Goal: Check status: Check status

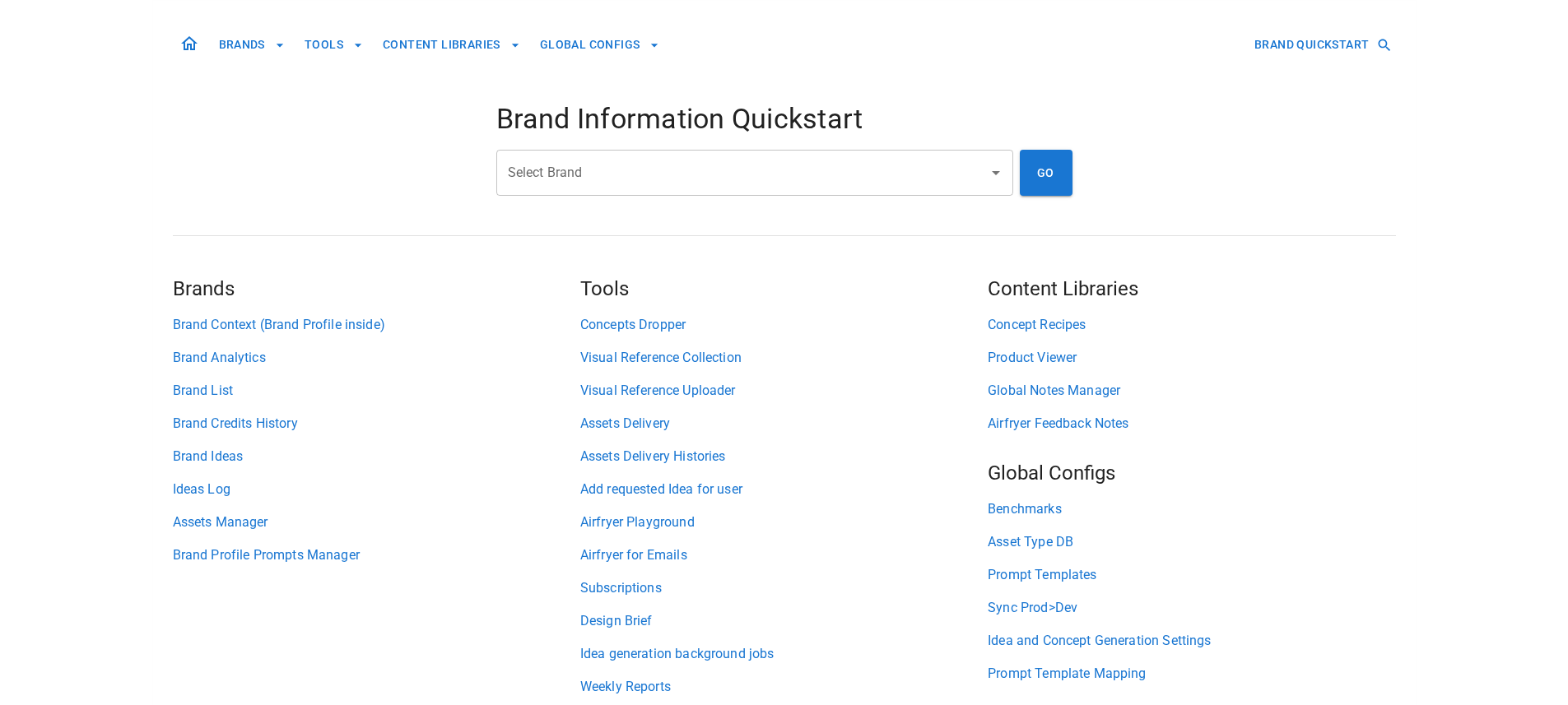
click at [661, 160] on input "Select Brand" at bounding box center [743, 172] width 478 height 31
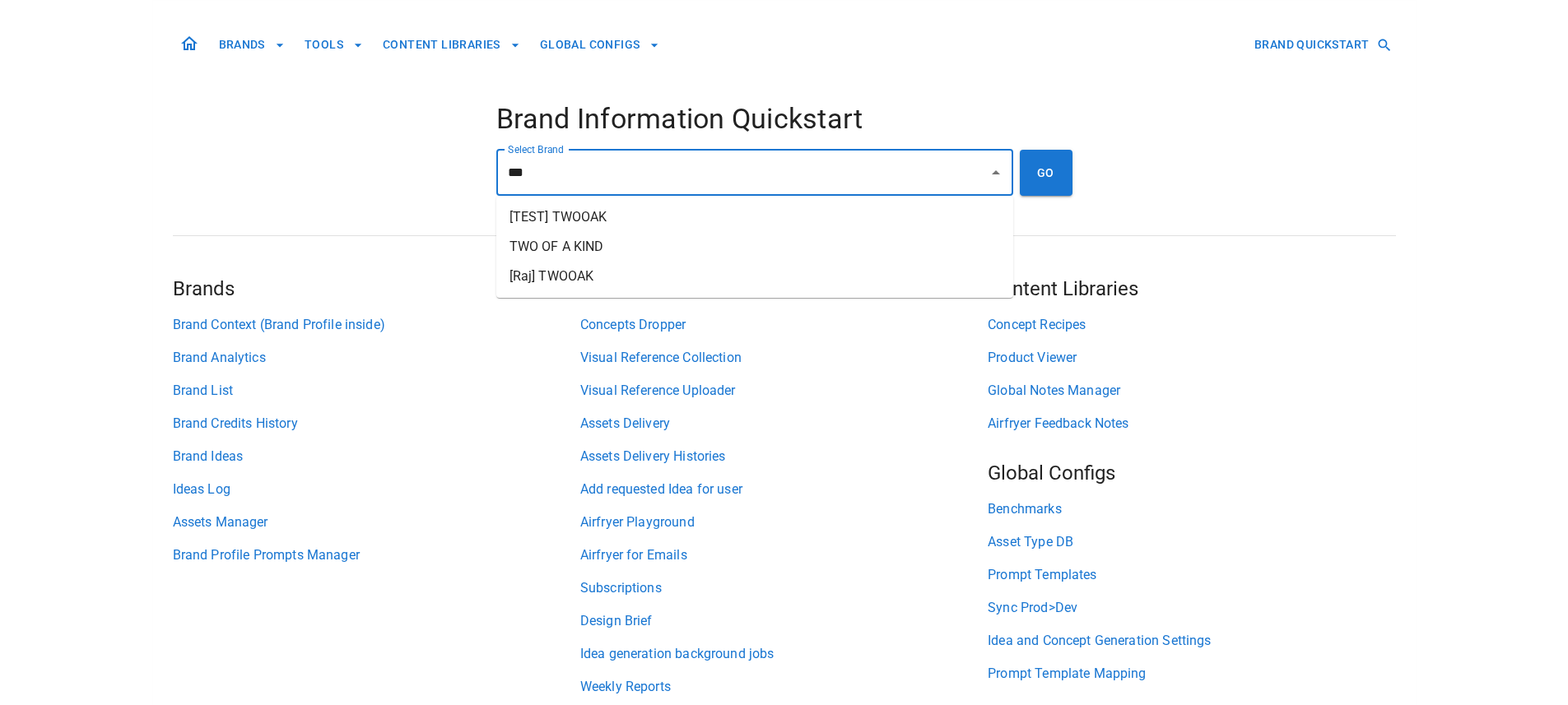
click at [696, 237] on li "TWO OF A KIND" at bounding box center [755, 247] width 517 height 30
type input "**********"
click at [1029, 180] on button "GO" at bounding box center [1046, 172] width 52 height 46
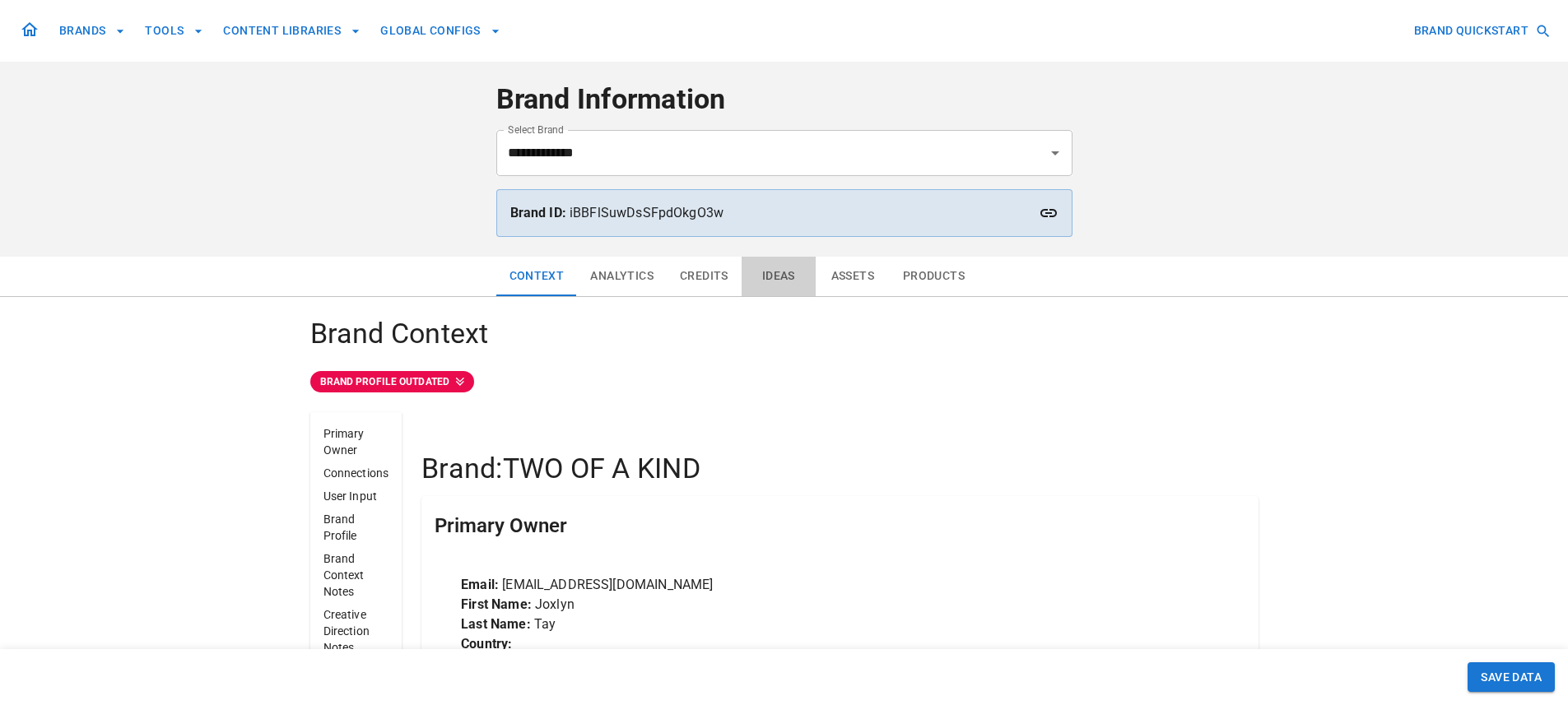
click at [763, 277] on button "Ideas" at bounding box center [778, 276] width 74 height 39
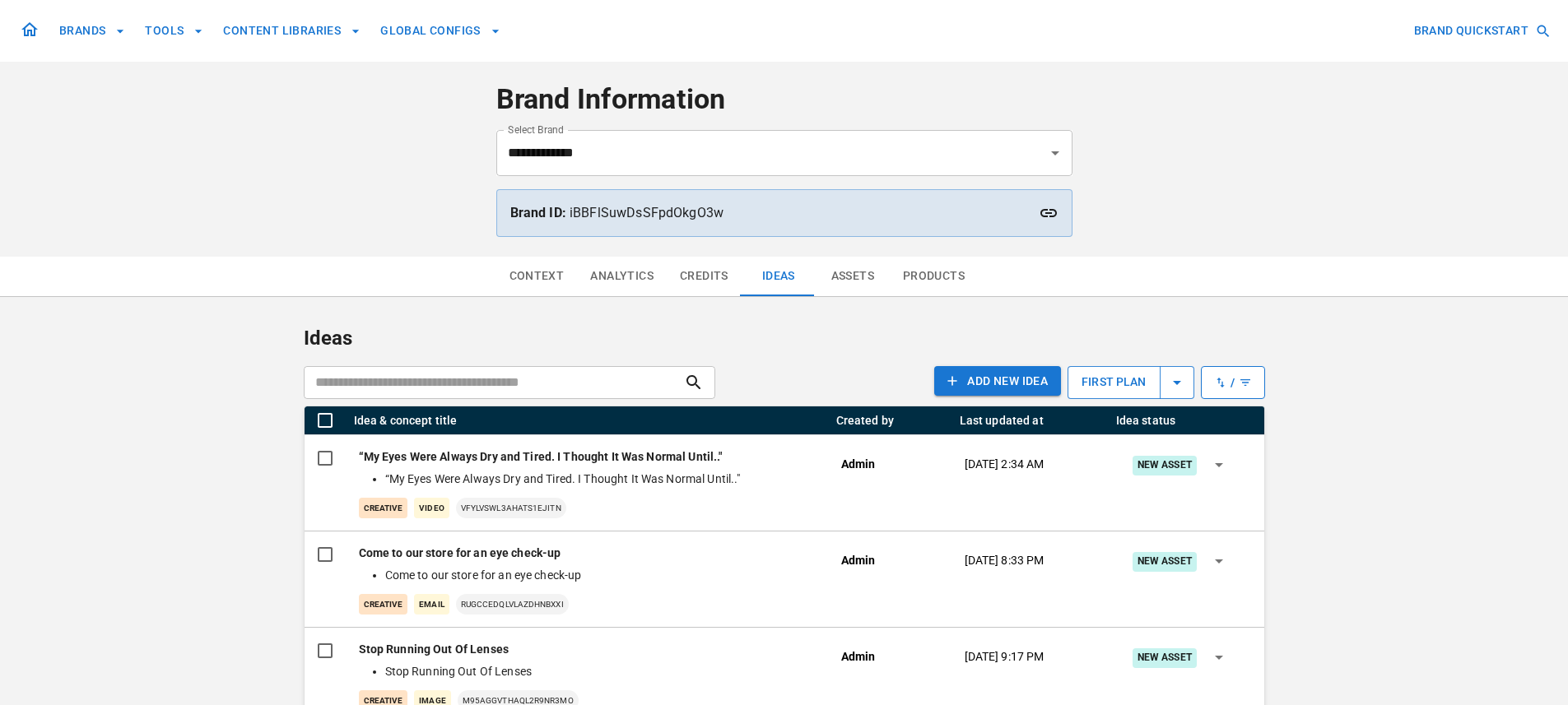
click at [26, 29] on icon at bounding box center [29, 29] width 20 height 20
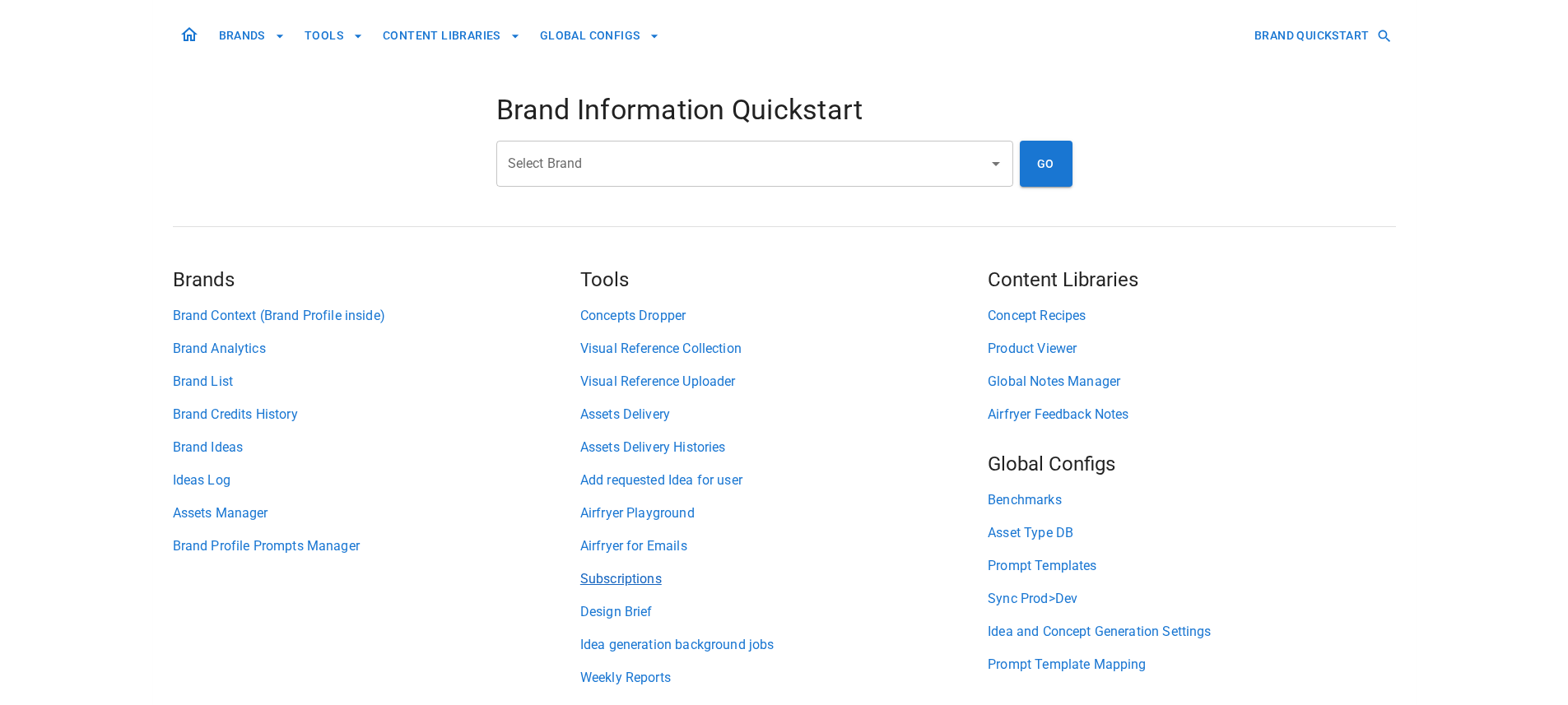
scroll to position [10, 0]
click at [593, 582] on link "Subscriptions" at bounding box center [783, 578] width 407 height 20
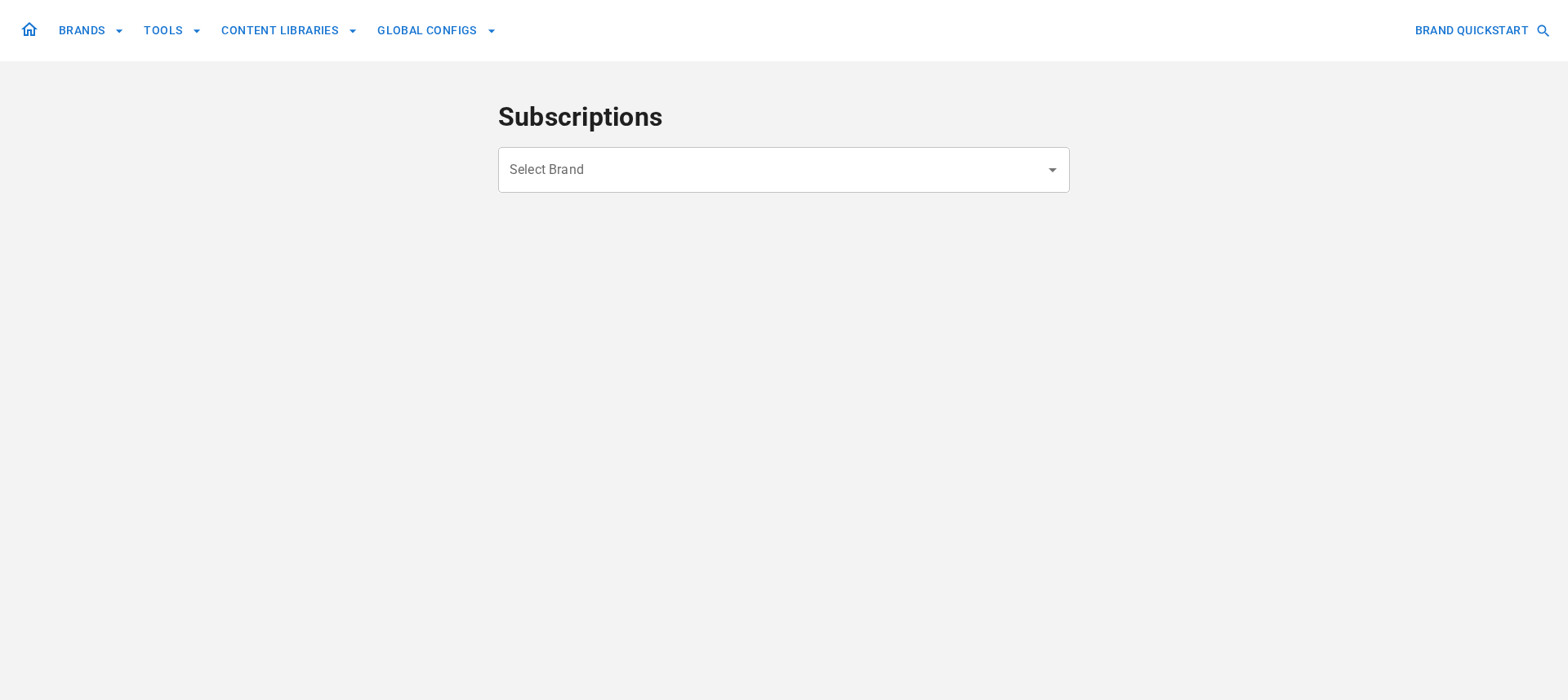
click at [694, 178] on input "Select Brand" at bounding box center [771, 169] width 533 height 31
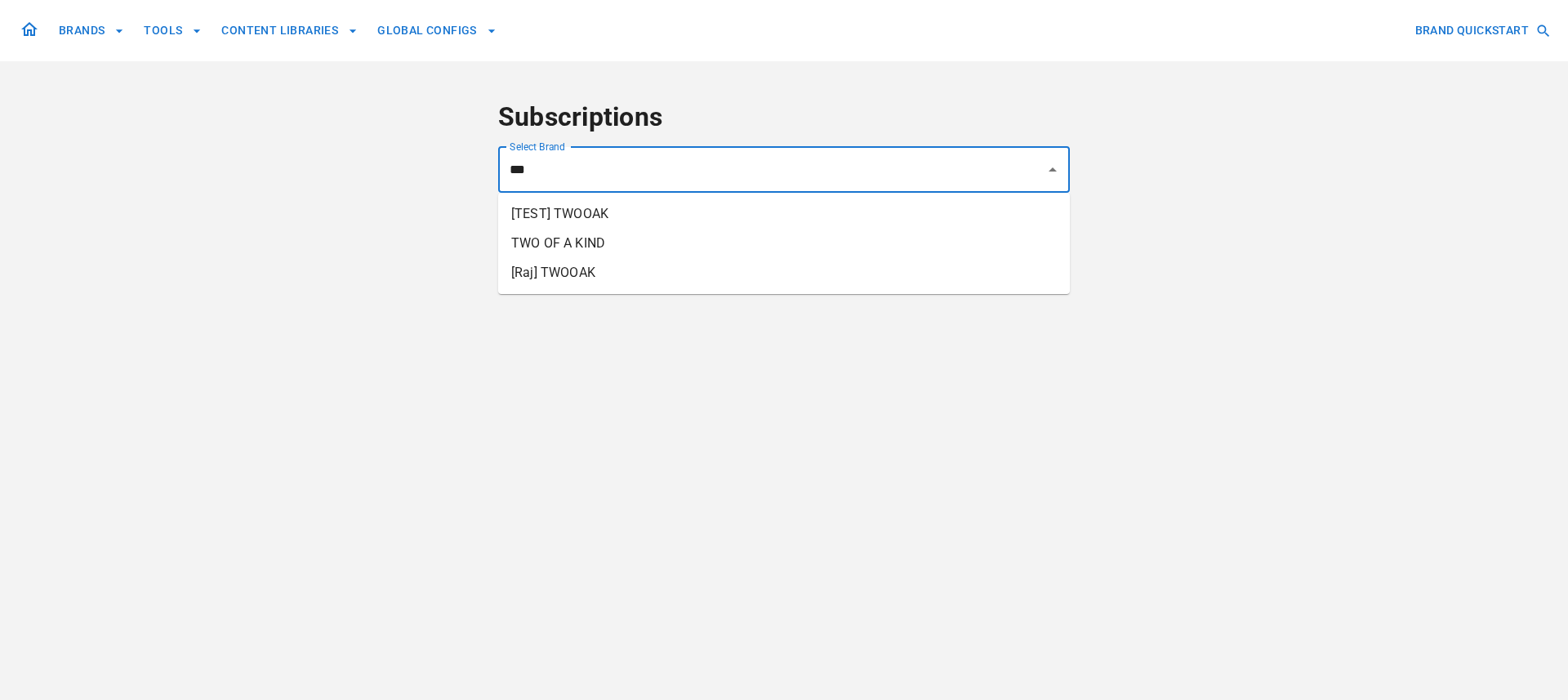
click at [726, 245] on li "TWO OF A KIND" at bounding box center [784, 244] width 572 height 30
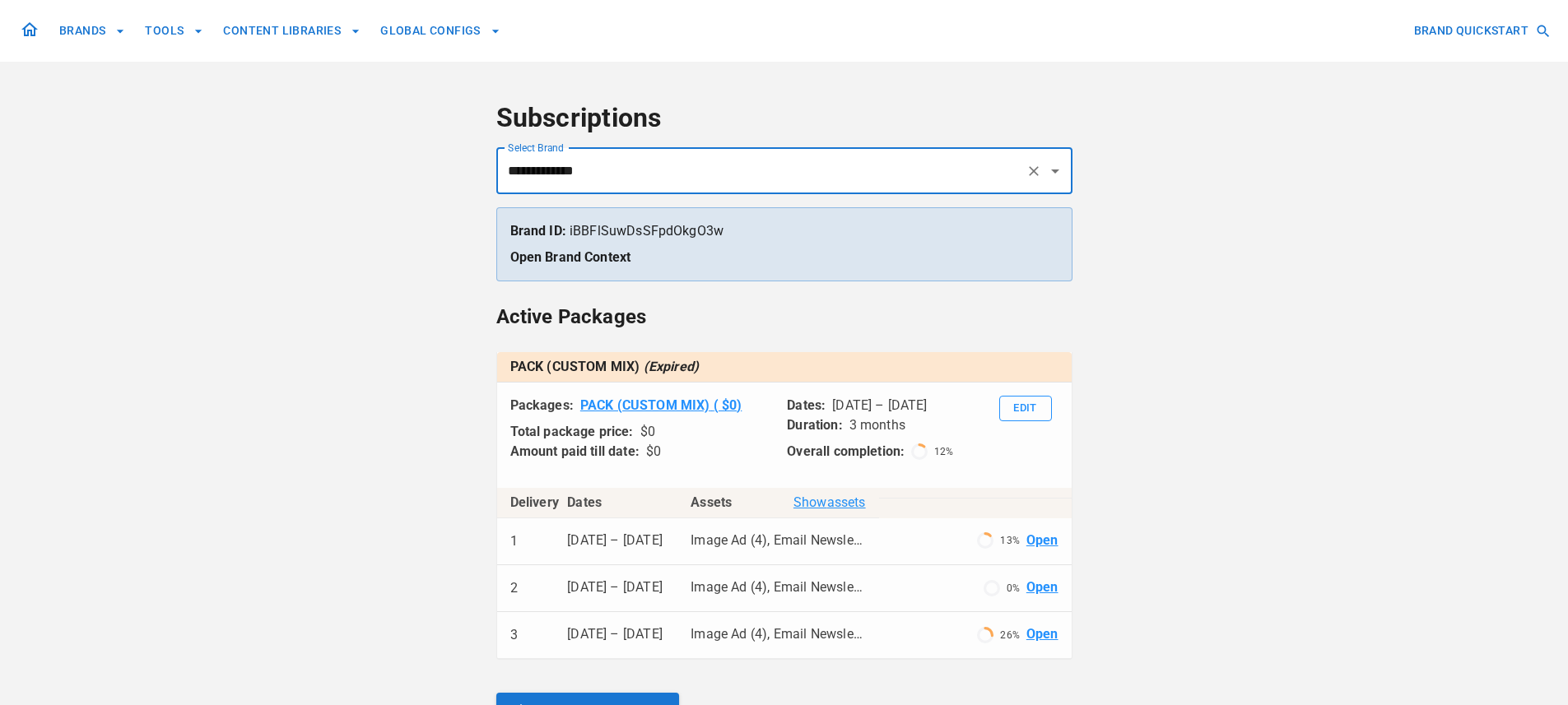
type input "**********"
click at [323, 380] on div "**********" at bounding box center [784, 503] width 1568 height 1006
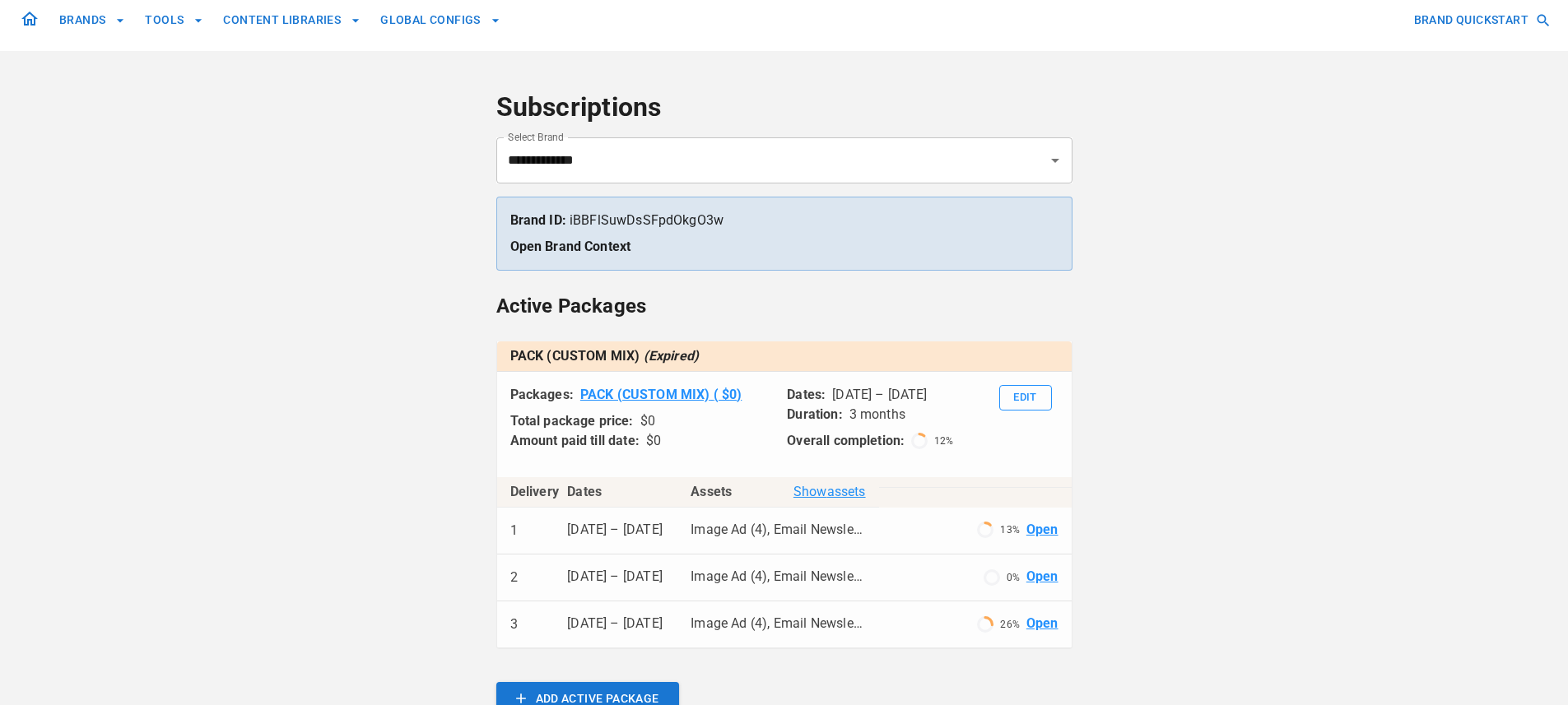
scroll to position [14, 0]
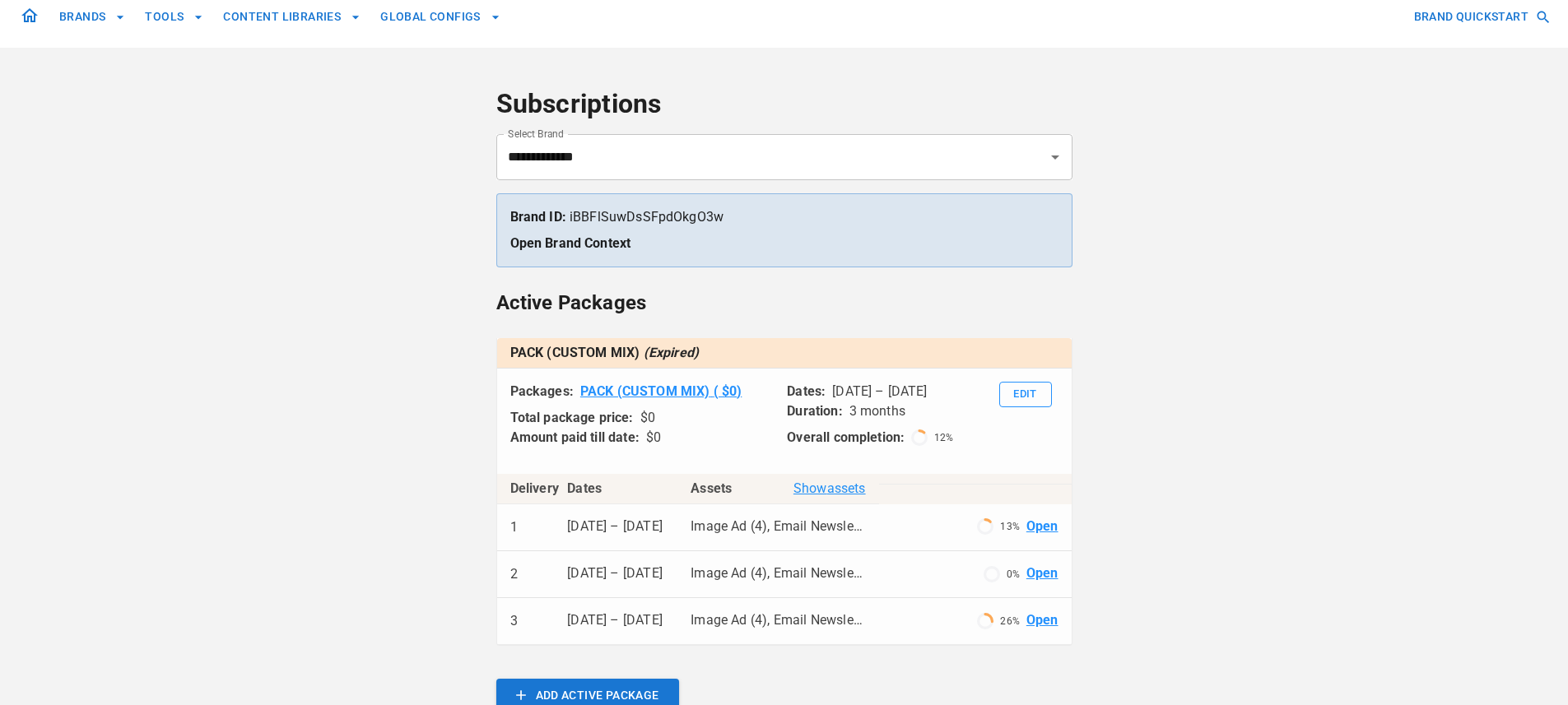
click at [1044, 525] on link "Open" at bounding box center [1043, 527] width 32 height 19
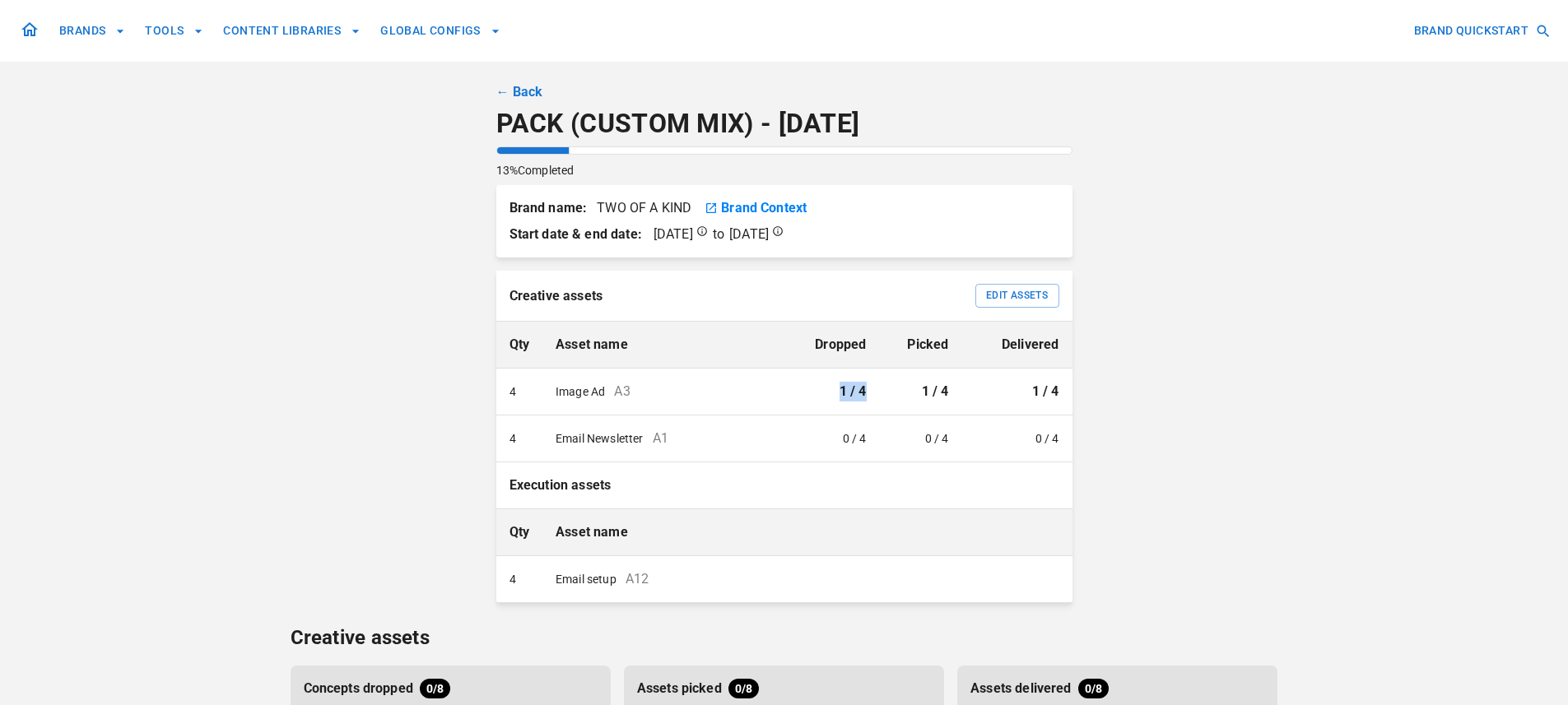
drag, startPoint x: 850, startPoint y: 387, endPoint x: 817, endPoint y: 389, distance: 33.1
click at [817, 389] on td "1 / 4" at bounding box center [840, 392] width 78 height 47
click at [1233, 381] on div "BRANDS TOOLS CONTENT LIBRARIES GLOBAL CONFIGS BRAND QUICKSTART ← Back PACK (CUS…" at bounding box center [784, 422] width 987 height 845
